Goal: Information Seeking & Learning: Learn about a topic

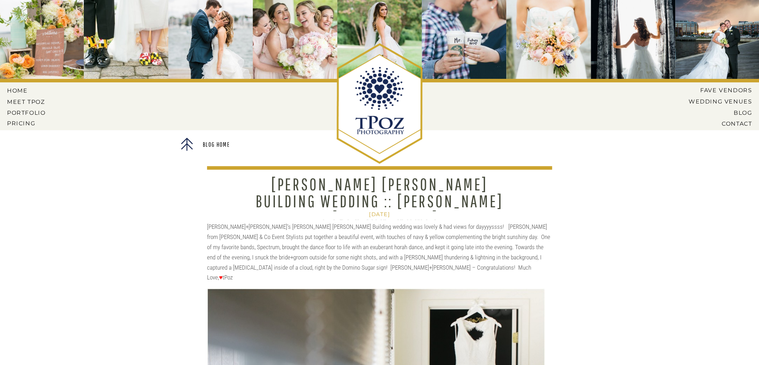
scroll to position [5, 0]
click at [92, 18] on div at bounding box center [126, 37] width 85 height 85
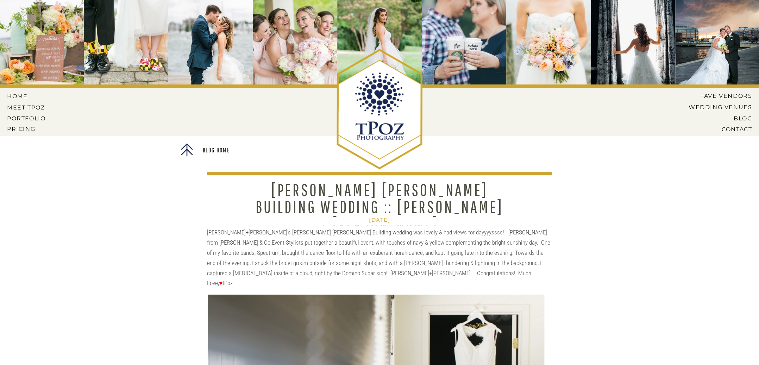
click at [96, 29] on div at bounding box center [126, 42] width 85 height 85
click at [96, 30] on div at bounding box center [126, 42] width 85 height 85
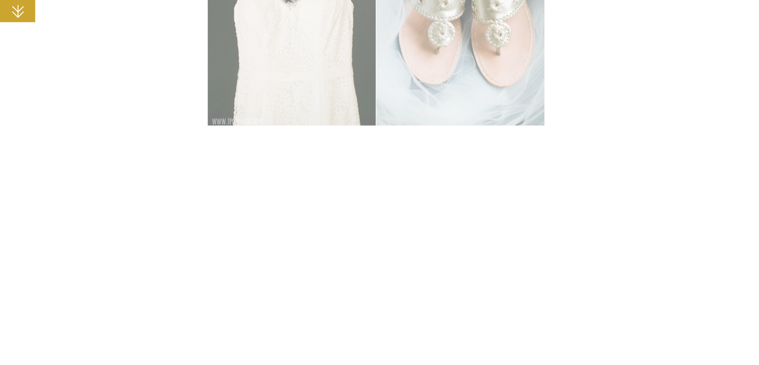
scroll to position [653, 0]
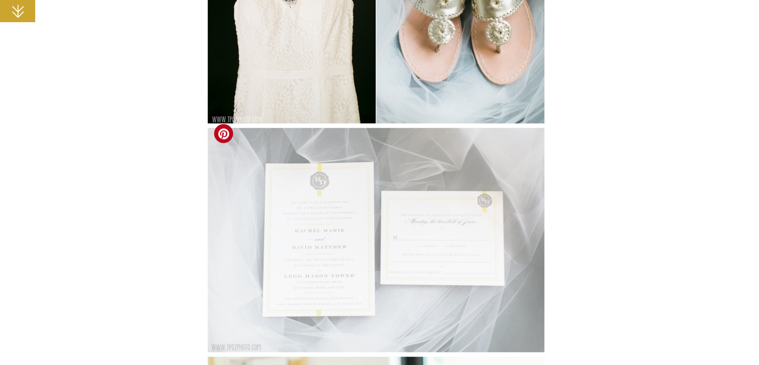
click at [482, 180] on img at bounding box center [376, 240] width 338 height 226
click at [366, 152] on img at bounding box center [376, 240] width 338 height 226
click at [367, 152] on img at bounding box center [376, 240] width 338 height 226
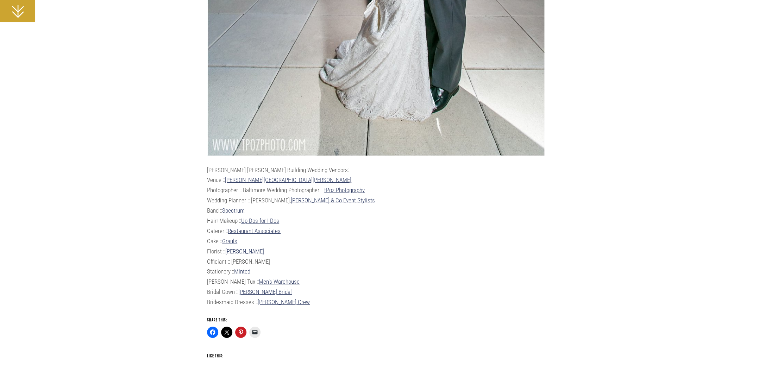
scroll to position [19380, 0]
click at [354, 185] on link "tPoz Photography" at bounding box center [344, 188] width 41 height 7
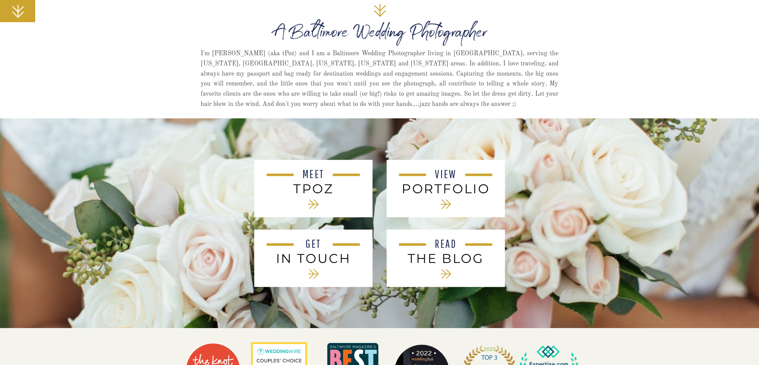
click at [334, 180] on div at bounding box center [313, 188] width 118 height 57
click at [319, 180] on nav "MEET" at bounding box center [314, 175] width 32 height 13
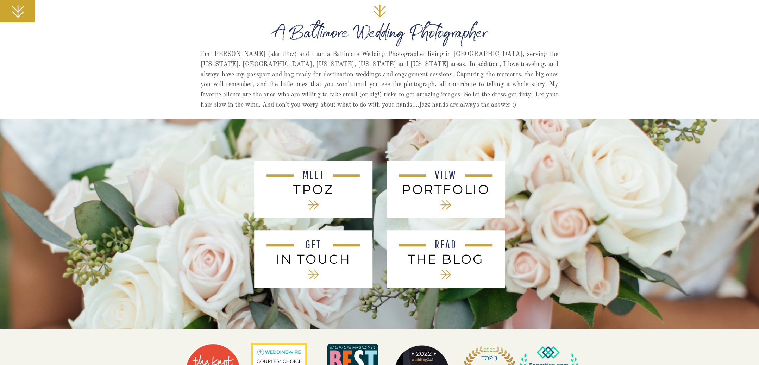
click at [438, 196] on h2 "PORTFOLIO" at bounding box center [445, 189] width 95 height 14
click at [453, 255] on h2 "THE BLOG" at bounding box center [445, 259] width 95 height 14
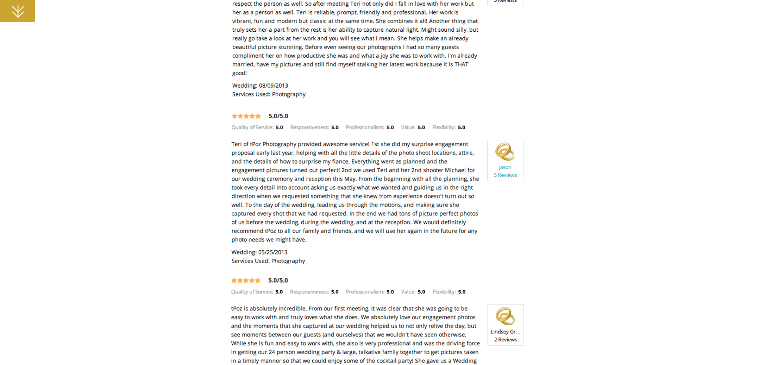
scroll to position [1380, 0]
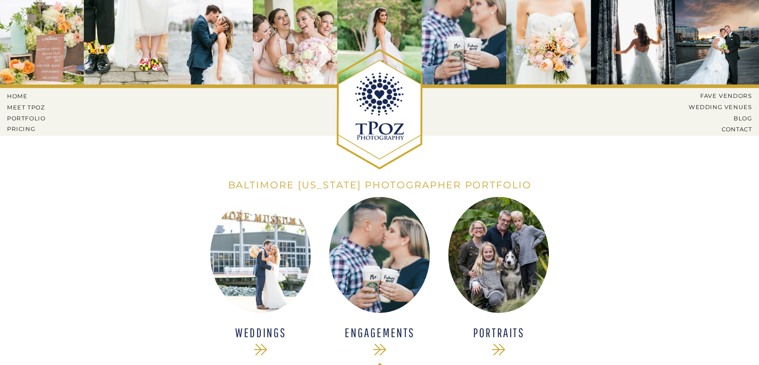
click at [279, 230] on div at bounding box center [260, 255] width 101 height 116
click at [22, 128] on nav "Pricing" at bounding box center [27, 129] width 40 height 6
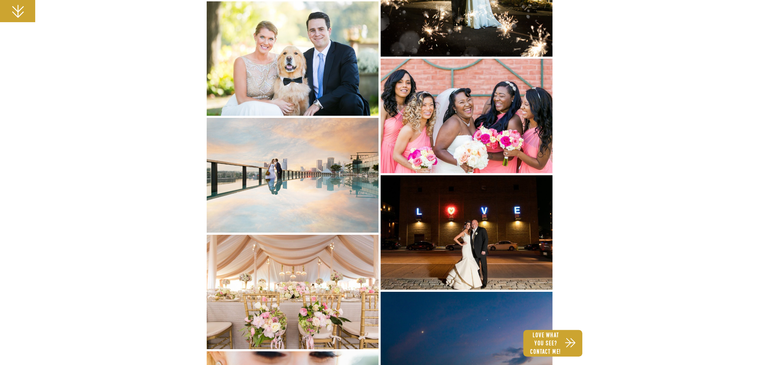
scroll to position [1223, 0]
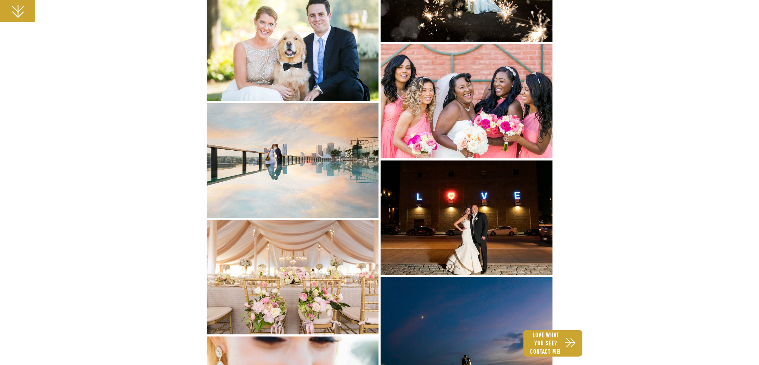
click at [457, 126] on img at bounding box center [467, 101] width 172 height 114
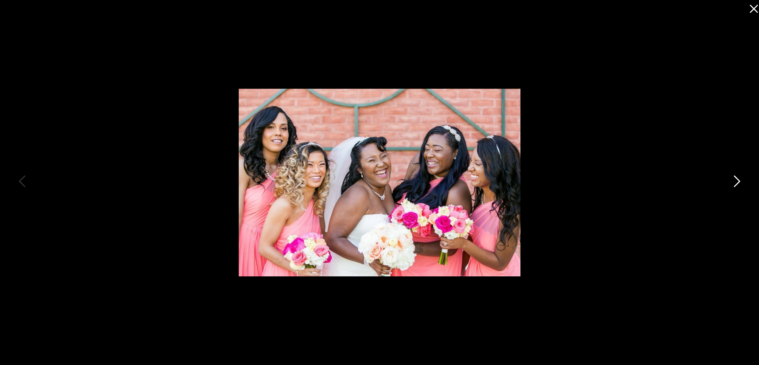
click at [737, 179] on icon at bounding box center [737, 181] width 6 height 12
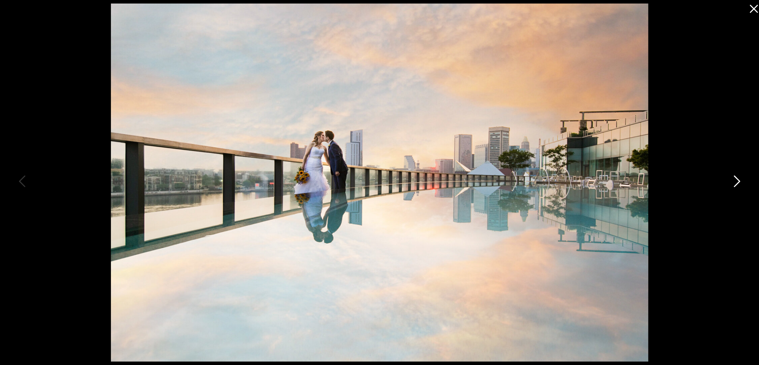
click at [737, 179] on icon at bounding box center [737, 181] width 6 height 12
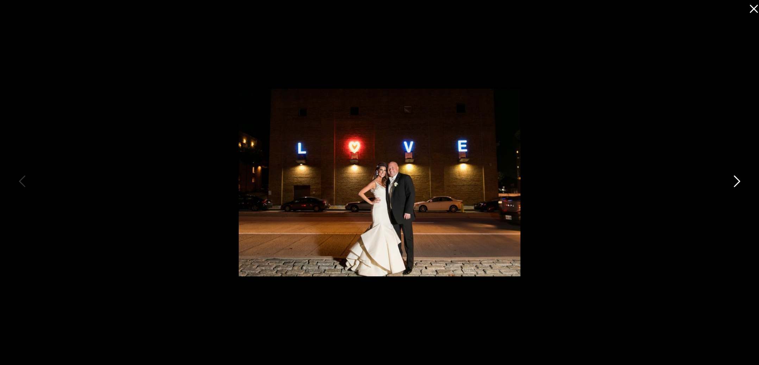
click at [737, 179] on icon at bounding box center [737, 181] width 6 height 12
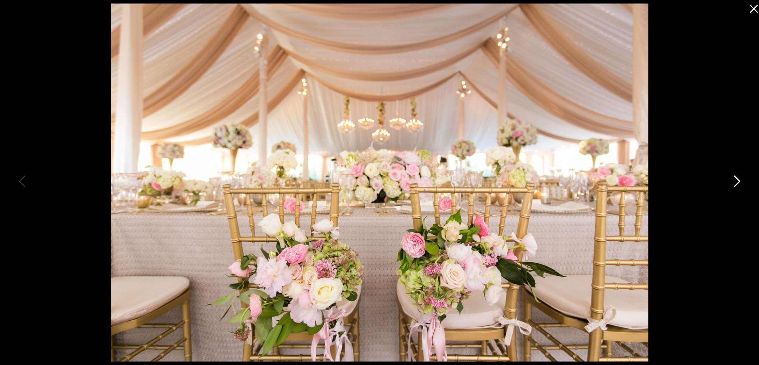
click at [737, 179] on icon at bounding box center [737, 181] width 6 height 12
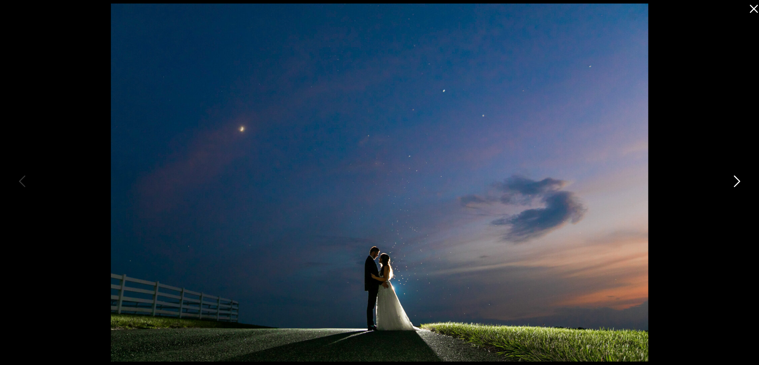
click at [737, 179] on icon at bounding box center [737, 181] width 6 height 12
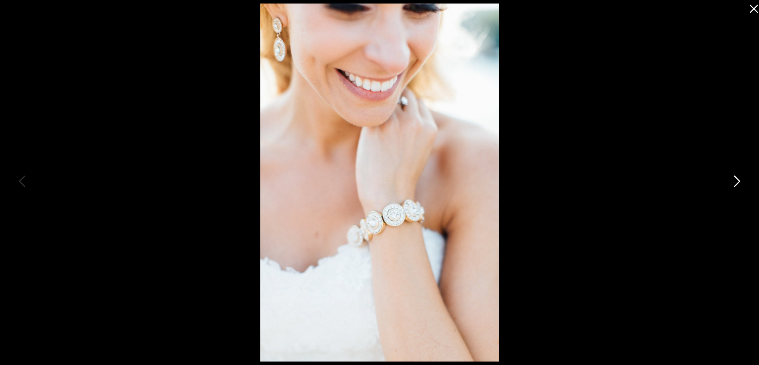
click at [737, 179] on icon at bounding box center [737, 181] width 6 height 12
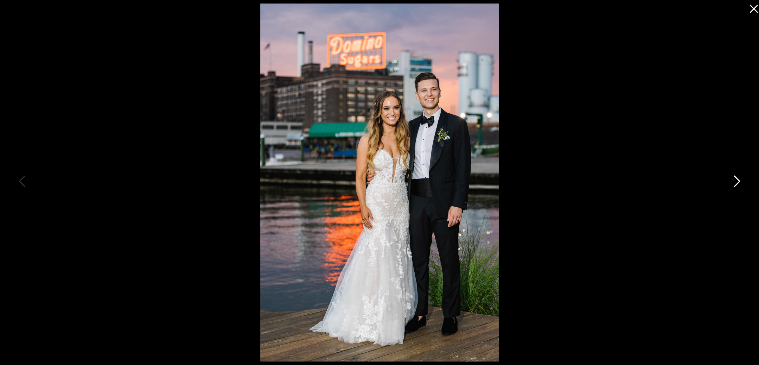
click at [737, 179] on icon at bounding box center [737, 181] width 6 height 12
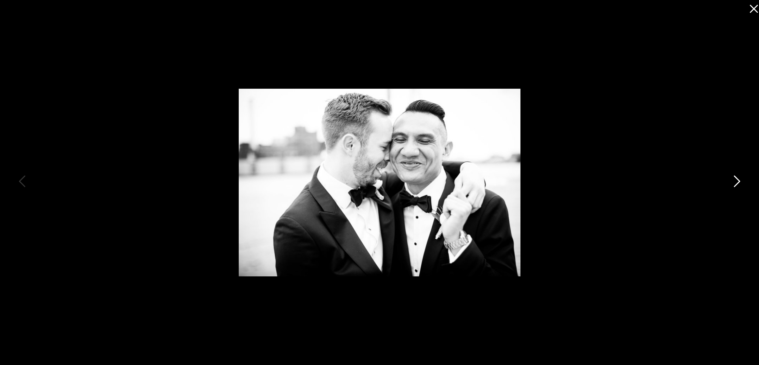
click at [737, 179] on icon at bounding box center [737, 181] width 6 height 12
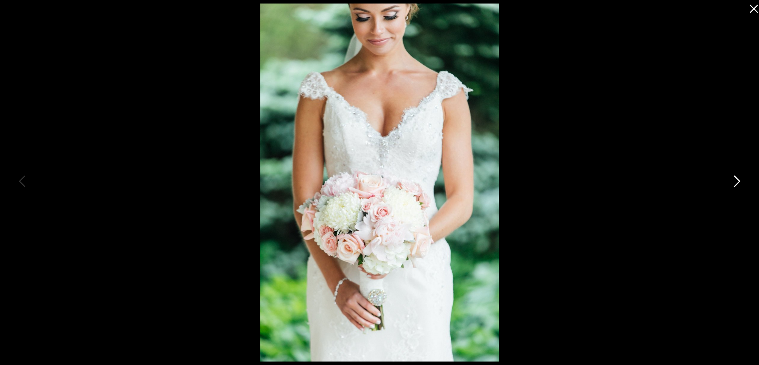
click at [737, 179] on icon at bounding box center [737, 181] width 6 height 12
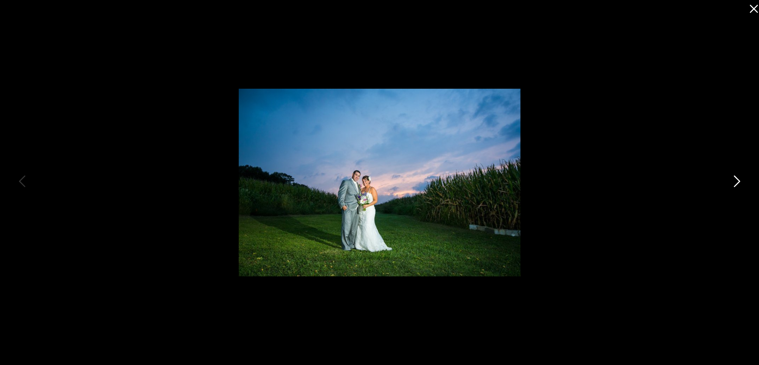
click at [737, 179] on icon at bounding box center [737, 181] width 6 height 12
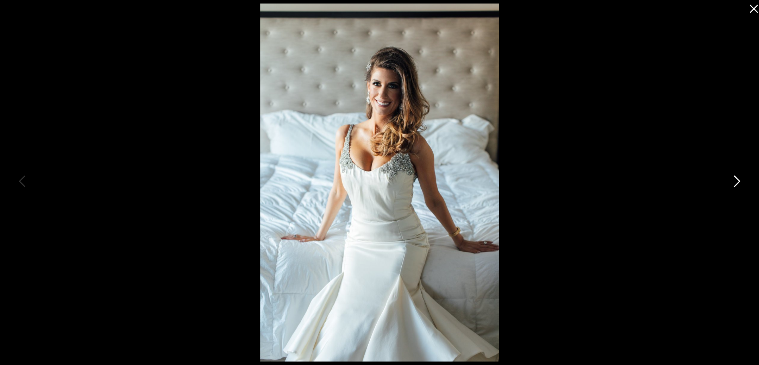
click at [737, 179] on icon at bounding box center [737, 181] width 6 height 12
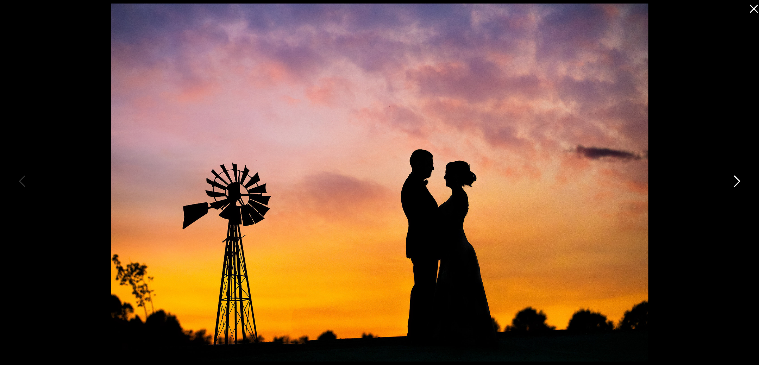
click at [737, 179] on icon at bounding box center [737, 181] width 6 height 12
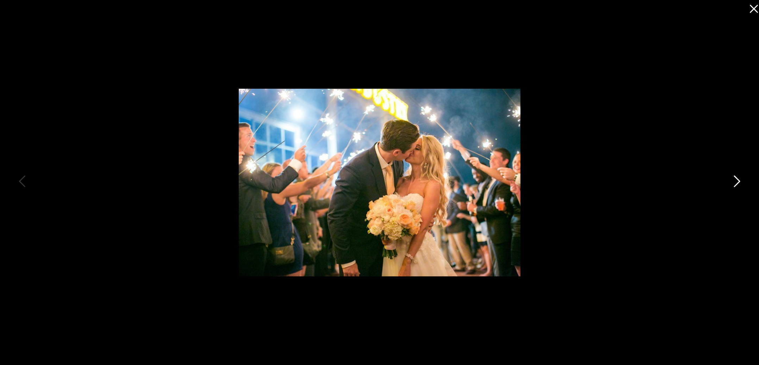
click at [737, 179] on icon at bounding box center [737, 181] width 6 height 12
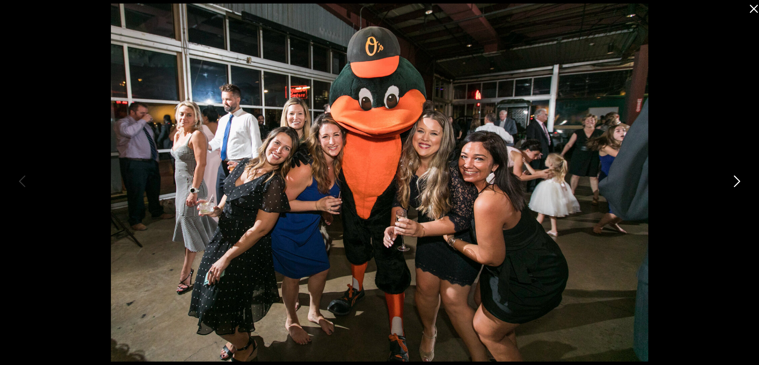
click at [737, 179] on icon at bounding box center [737, 181] width 6 height 12
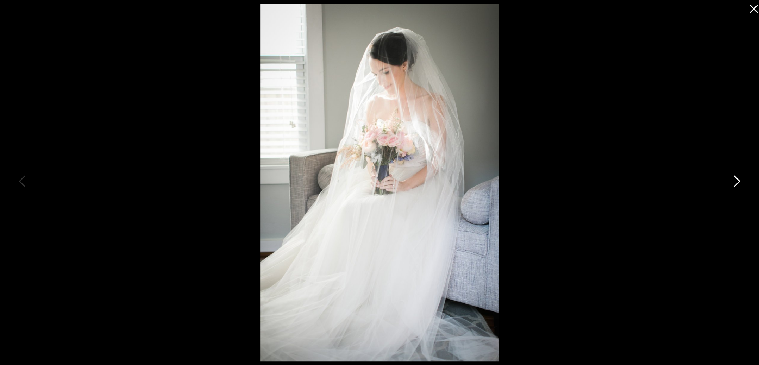
click at [737, 179] on icon at bounding box center [737, 181] width 6 height 12
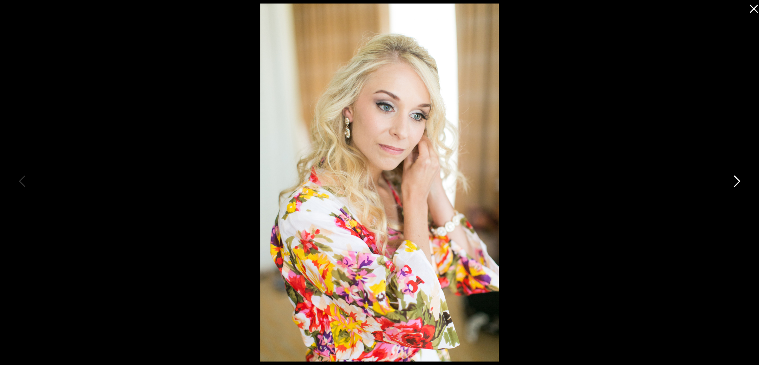
click at [737, 179] on icon at bounding box center [737, 181] width 6 height 12
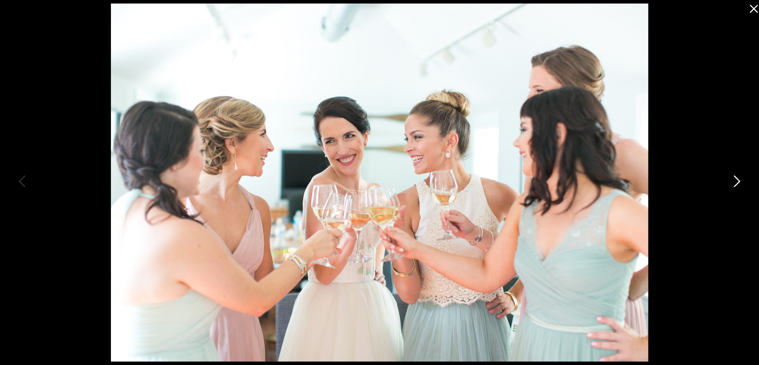
click at [737, 179] on icon at bounding box center [737, 181] width 6 height 12
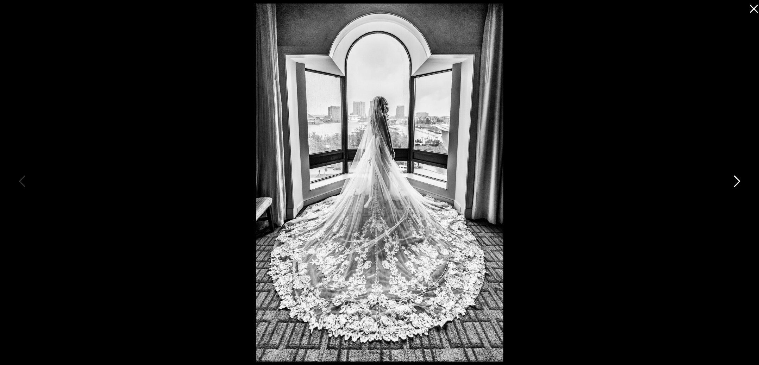
click at [737, 179] on icon at bounding box center [737, 181] width 6 height 12
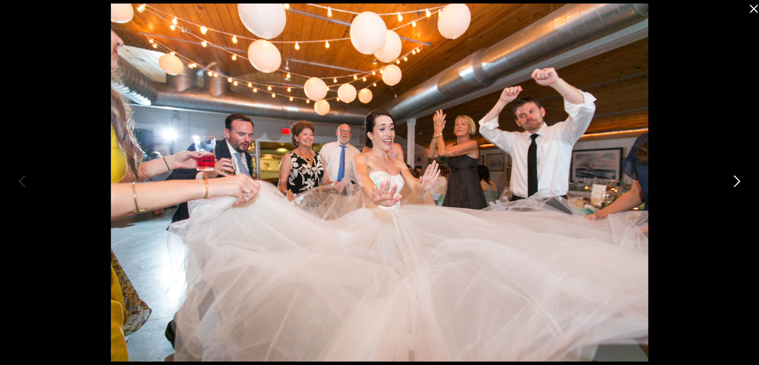
click at [737, 179] on icon at bounding box center [737, 181] width 6 height 12
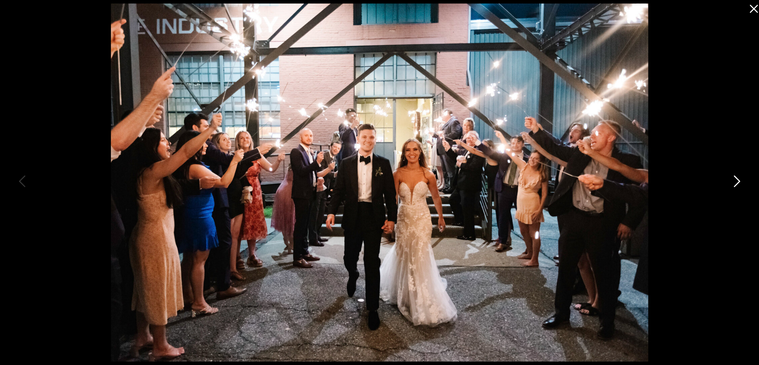
click at [737, 179] on icon at bounding box center [737, 181] width 6 height 12
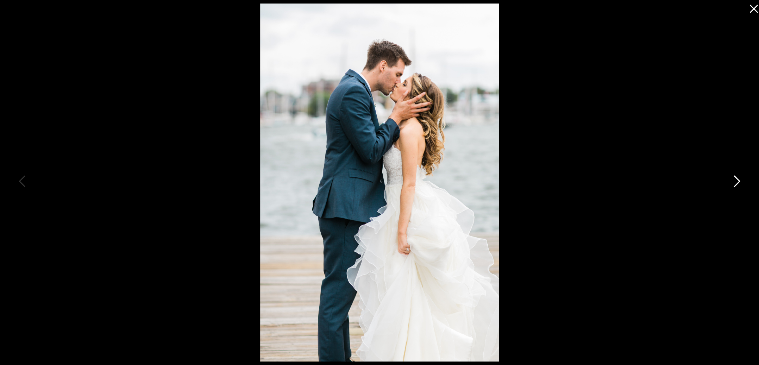
click at [737, 179] on icon at bounding box center [737, 181] width 6 height 12
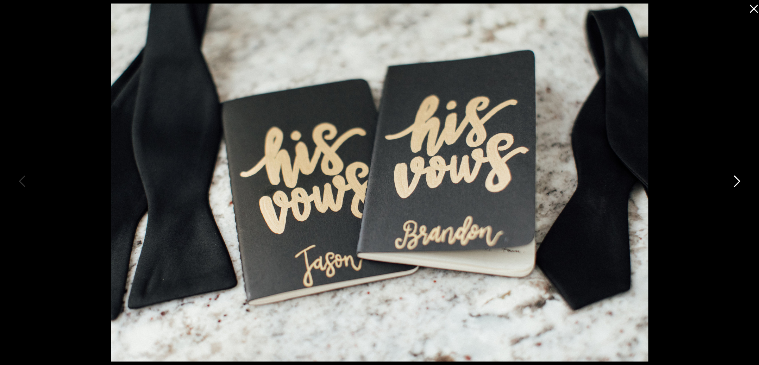
click at [737, 179] on icon at bounding box center [737, 181] width 6 height 12
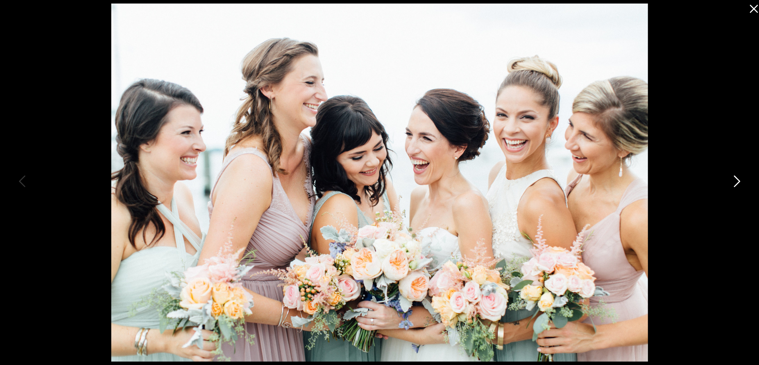
click at [737, 179] on icon at bounding box center [737, 181] width 6 height 12
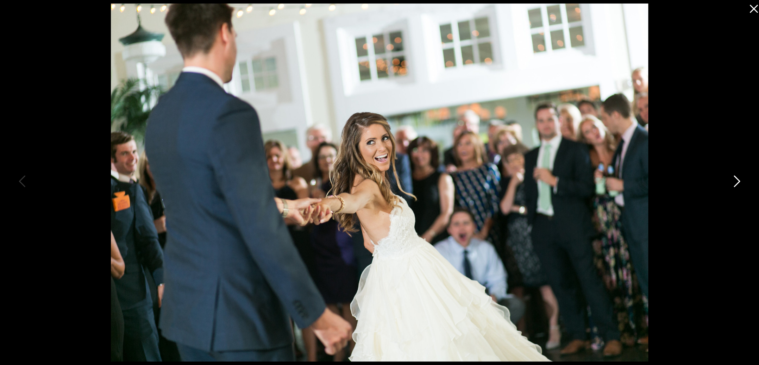
click at [737, 179] on icon at bounding box center [737, 181] width 6 height 12
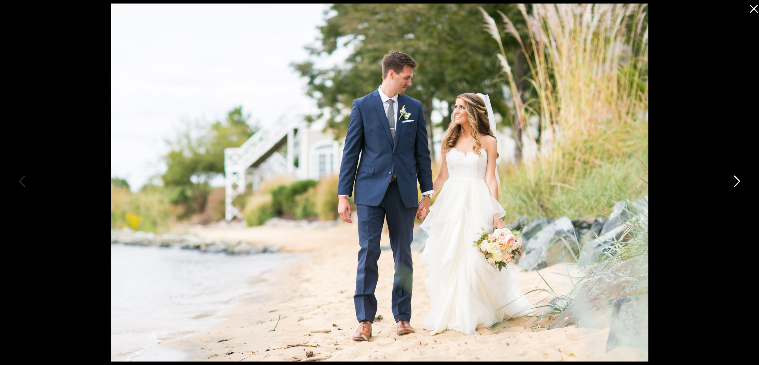
click at [737, 179] on icon at bounding box center [737, 181] width 6 height 12
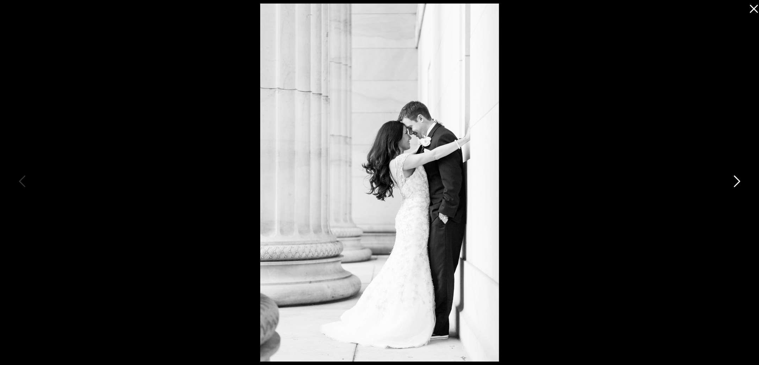
click at [737, 179] on icon at bounding box center [737, 181] width 6 height 12
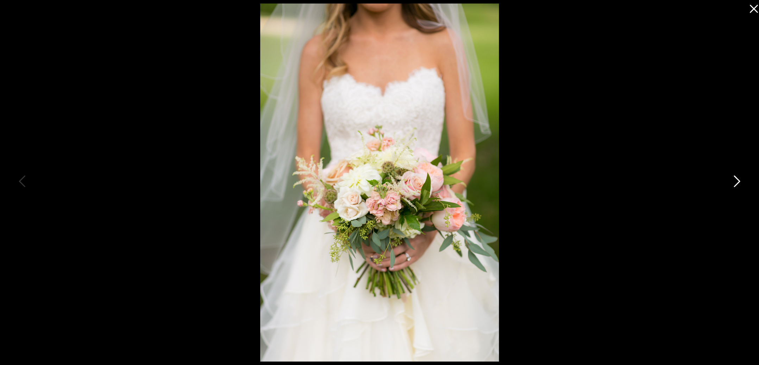
click at [737, 179] on icon at bounding box center [737, 181] width 6 height 12
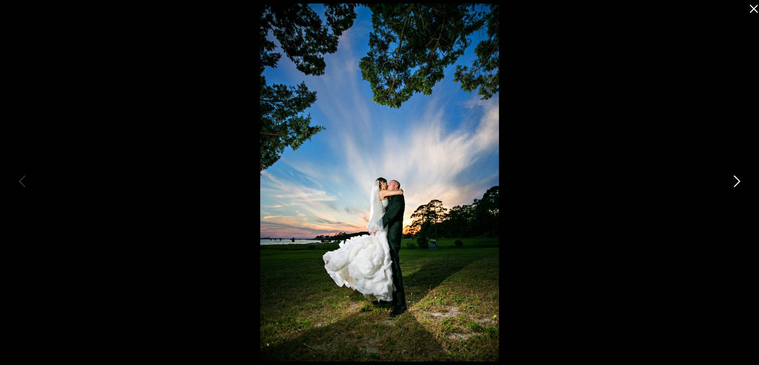
click at [737, 179] on icon at bounding box center [737, 181] width 6 height 12
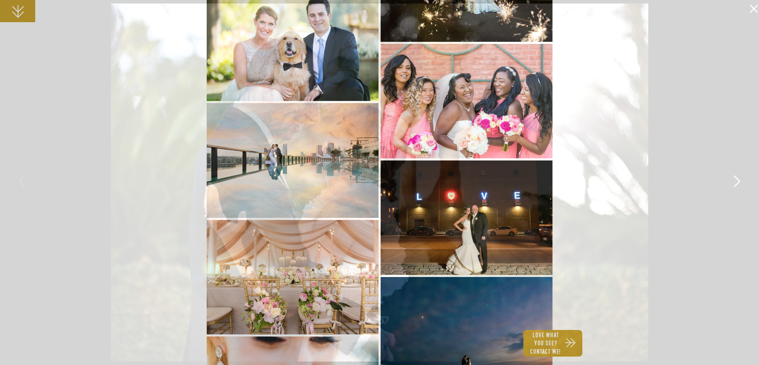
click at [737, 179] on icon at bounding box center [737, 181] width 6 height 12
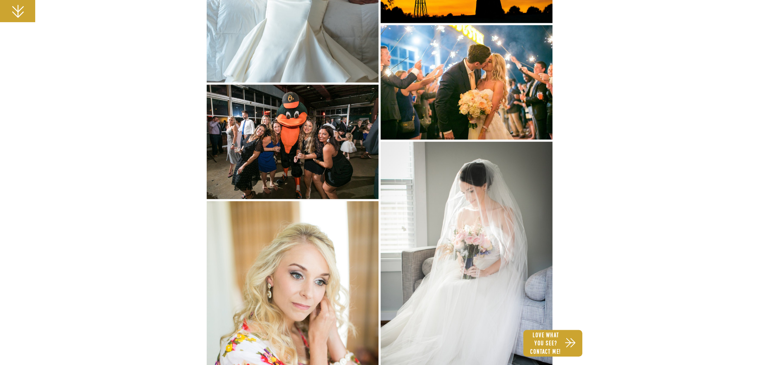
scroll to position [2229, 0]
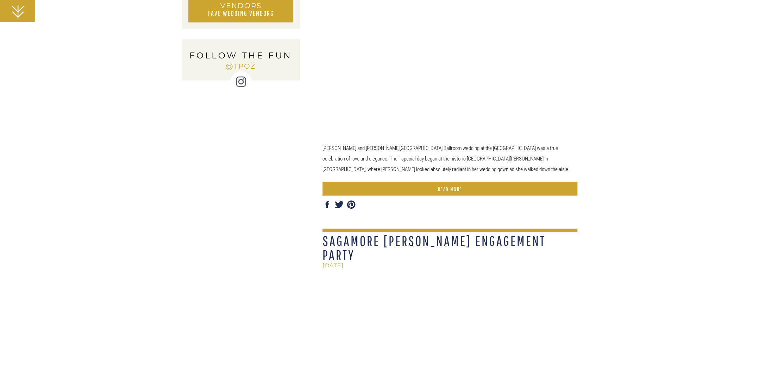
scroll to position [860, 0]
